Goal: Check status

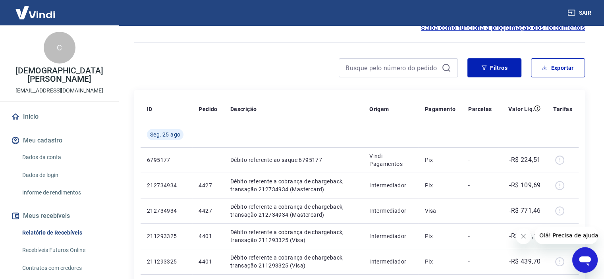
scroll to position [119, 0]
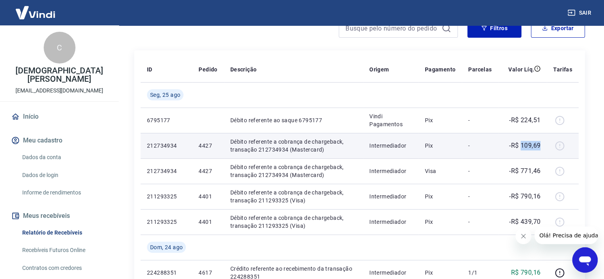
drag, startPoint x: 540, startPoint y: 145, endPoint x: 523, endPoint y: 146, distance: 17.5
click at [523, 146] on p "-R$ 109,69" at bounding box center [524, 146] width 31 height 10
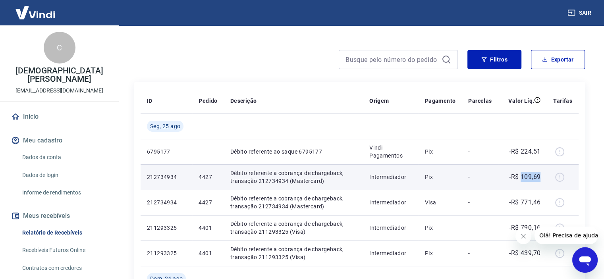
scroll to position [79, 0]
